Goal: Task Accomplishment & Management: Manage account settings

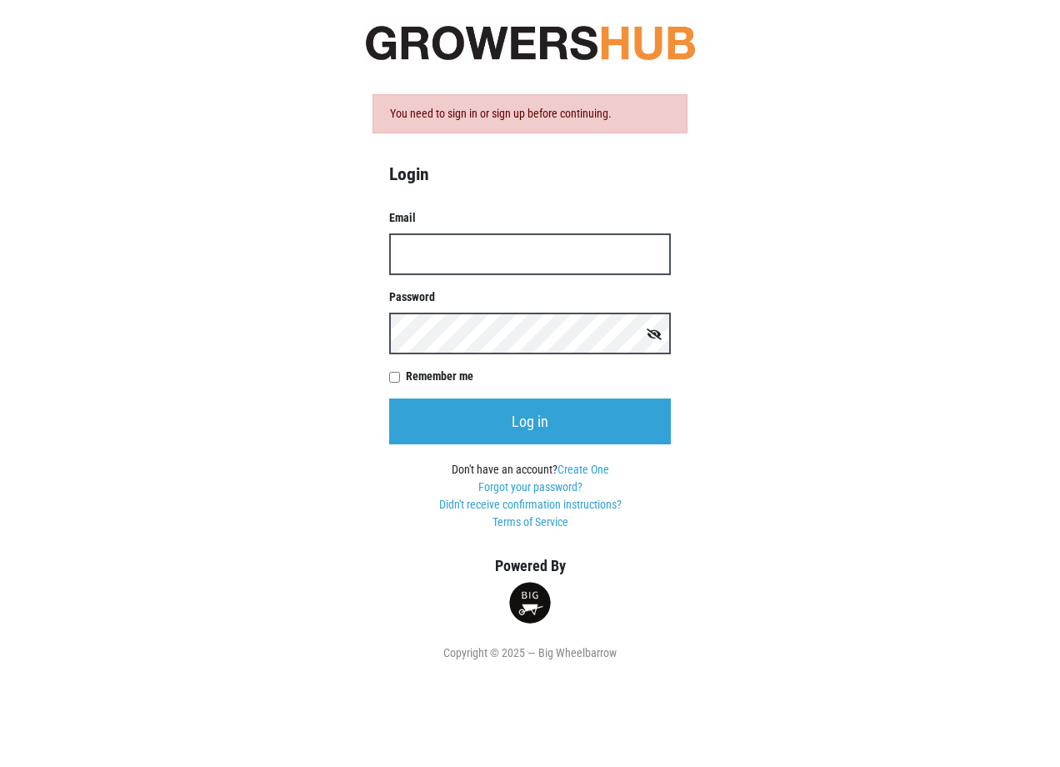
click at [449, 256] on input "Email" at bounding box center [530, 254] width 282 height 42
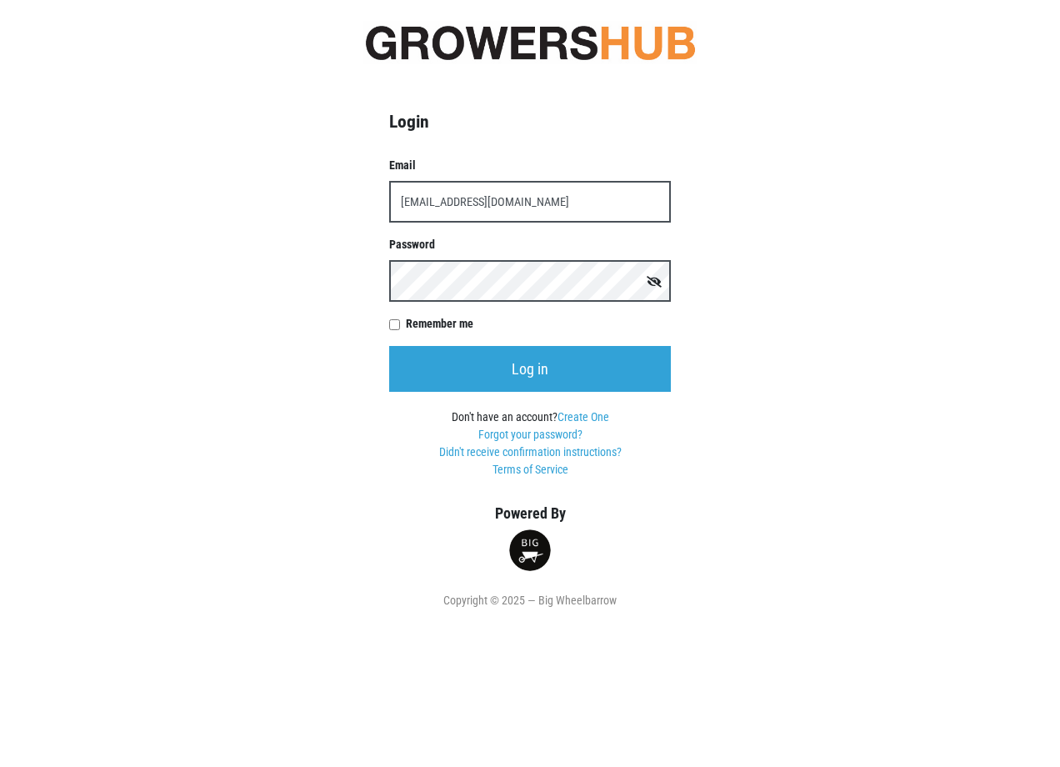
type input "[EMAIL_ADDRESS][DOMAIN_NAME]"
click at [391, 322] on input "Remember me" at bounding box center [394, 324] width 11 height 11
checkbox input "true"
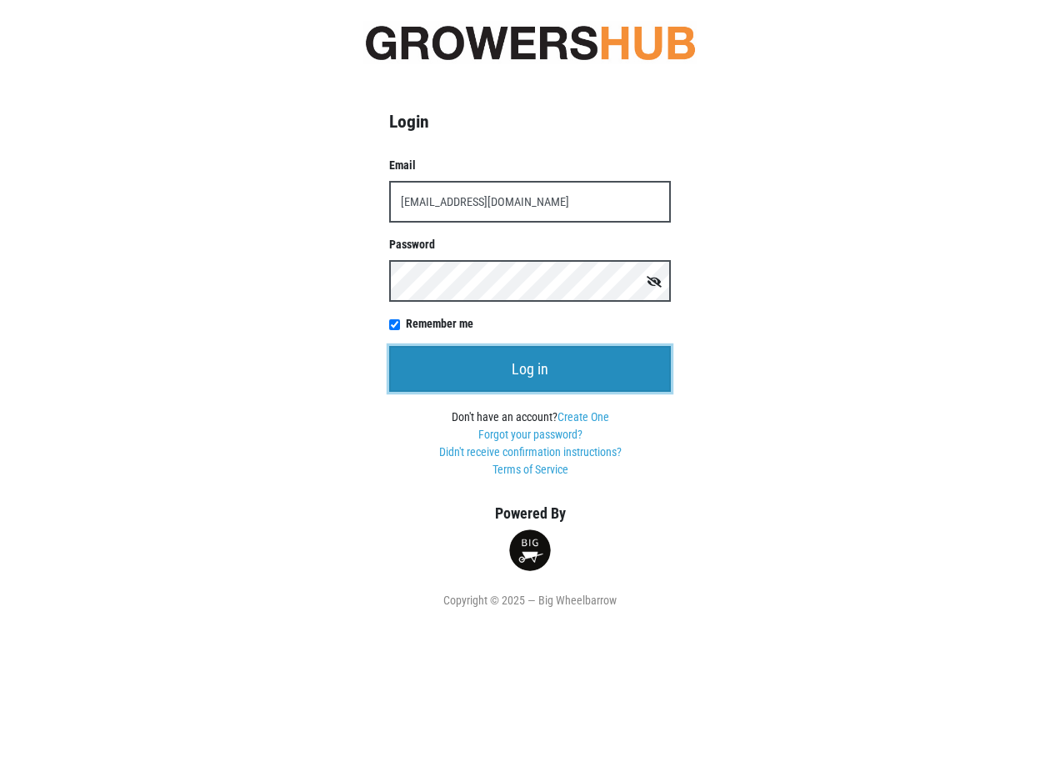
click at [453, 372] on input "Log in" at bounding box center [530, 369] width 282 height 46
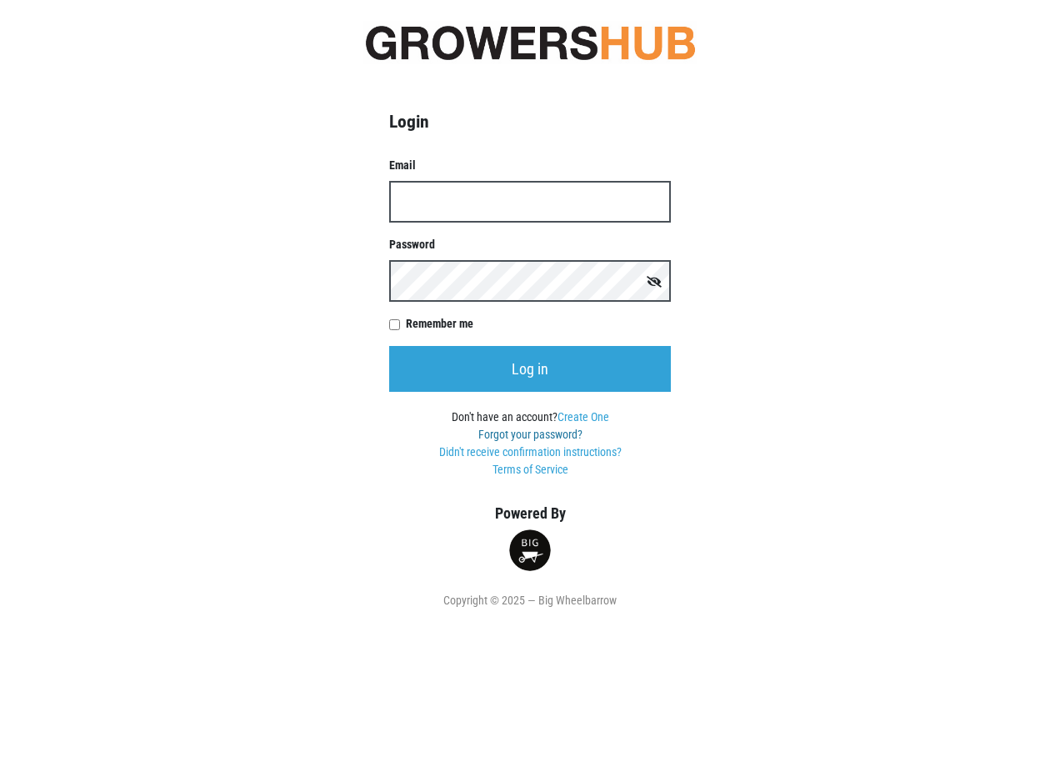
click at [530, 434] on link "Forgot your password?" at bounding box center [531, 434] width 104 height 13
